Goal: Find specific page/section

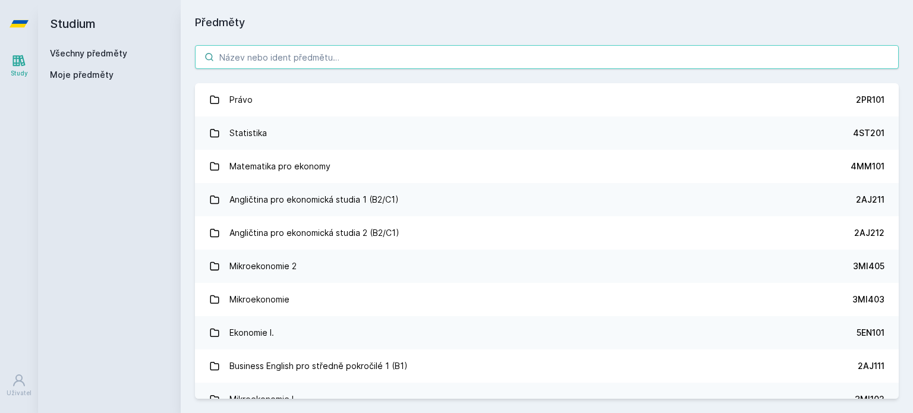
click at [371, 55] on input "search" at bounding box center [546, 57] width 703 height 24
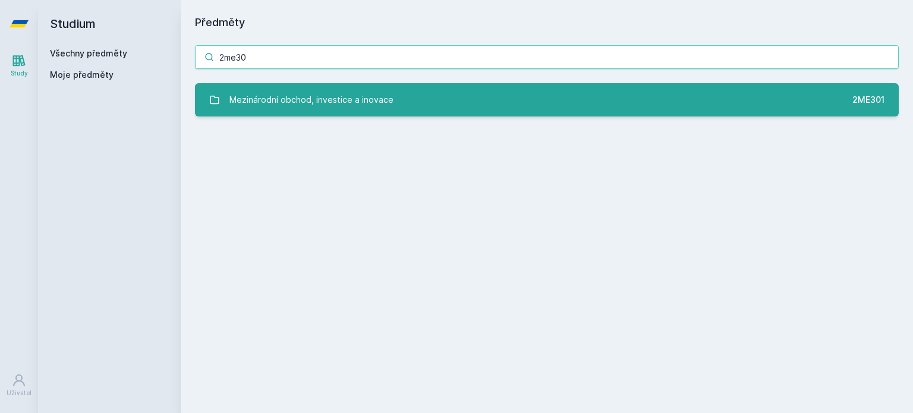
type input "2me30"
click at [414, 100] on link "Mezinárodní obchod, investice a inovace 2ME301" at bounding box center [546, 99] width 703 height 33
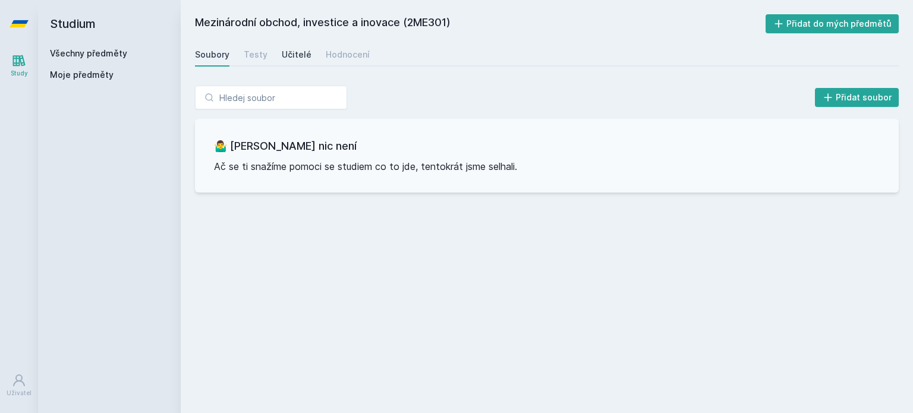
click at [297, 53] on div "Učitelé" at bounding box center [297, 55] width 30 height 12
click at [261, 52] on div "Testy" at bounding box center [256, 55] width 24 height 12
click at [326, 53] on div "Hodnocení" at bounding box center [348, 55] width 44 height 12
